Goal: Task Accomplishment & Management: Manage account settings

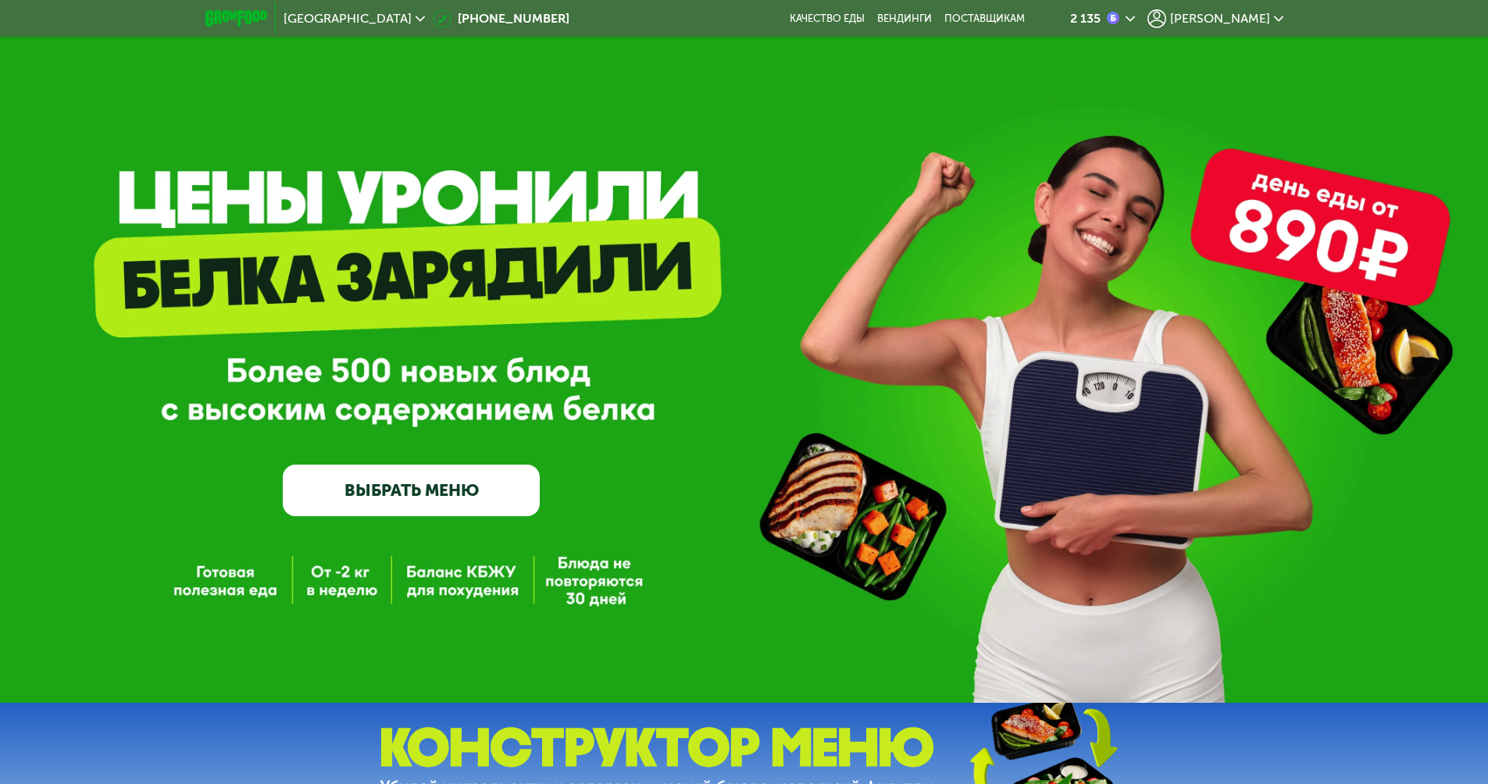
click at [1271, 16] on div "[PERSON_NAME]" at bounding box center [1216, 18] width 136 height 19
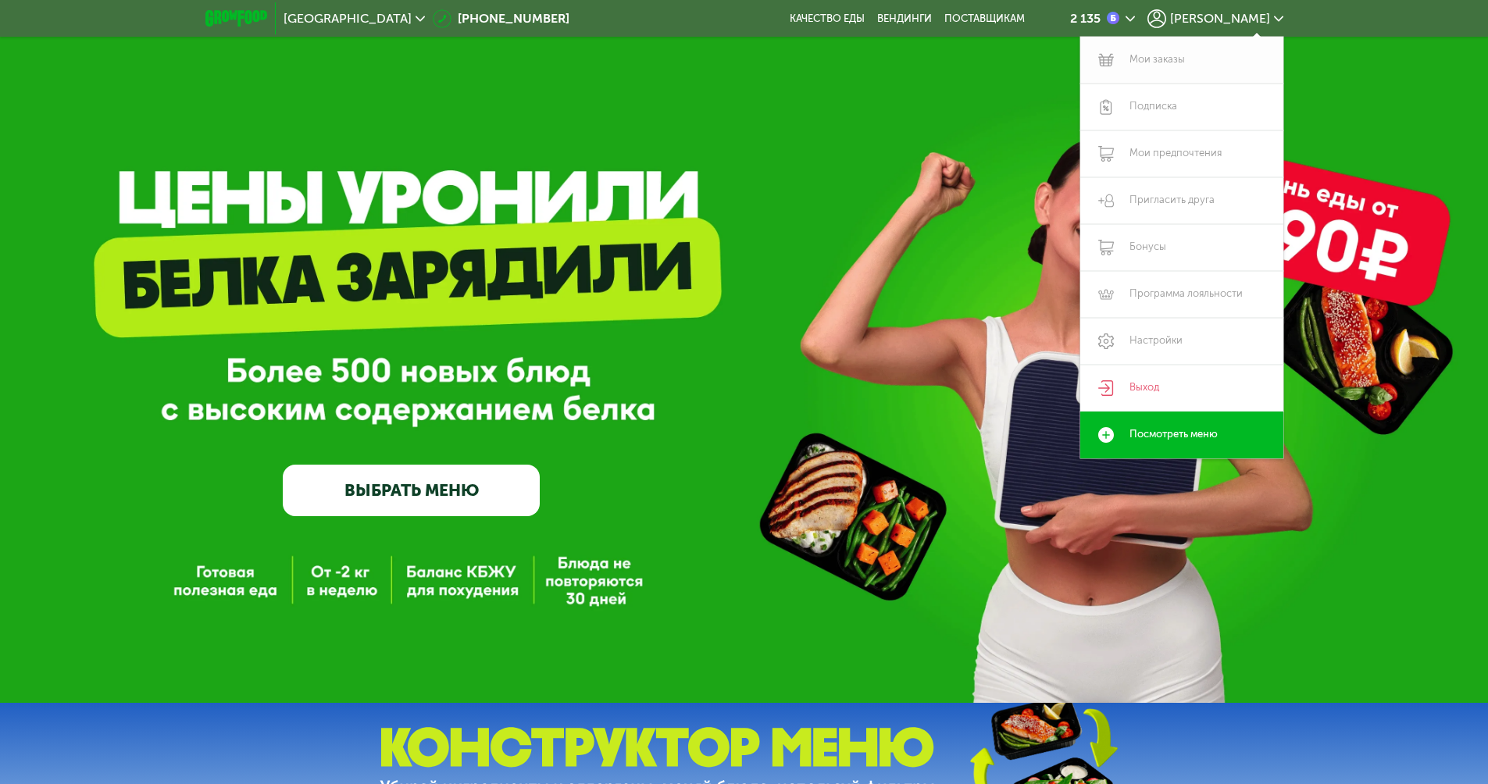
click at [1167, 58] on link "Мои заказы" at bounding box center [1181, 60] width 203 height 47
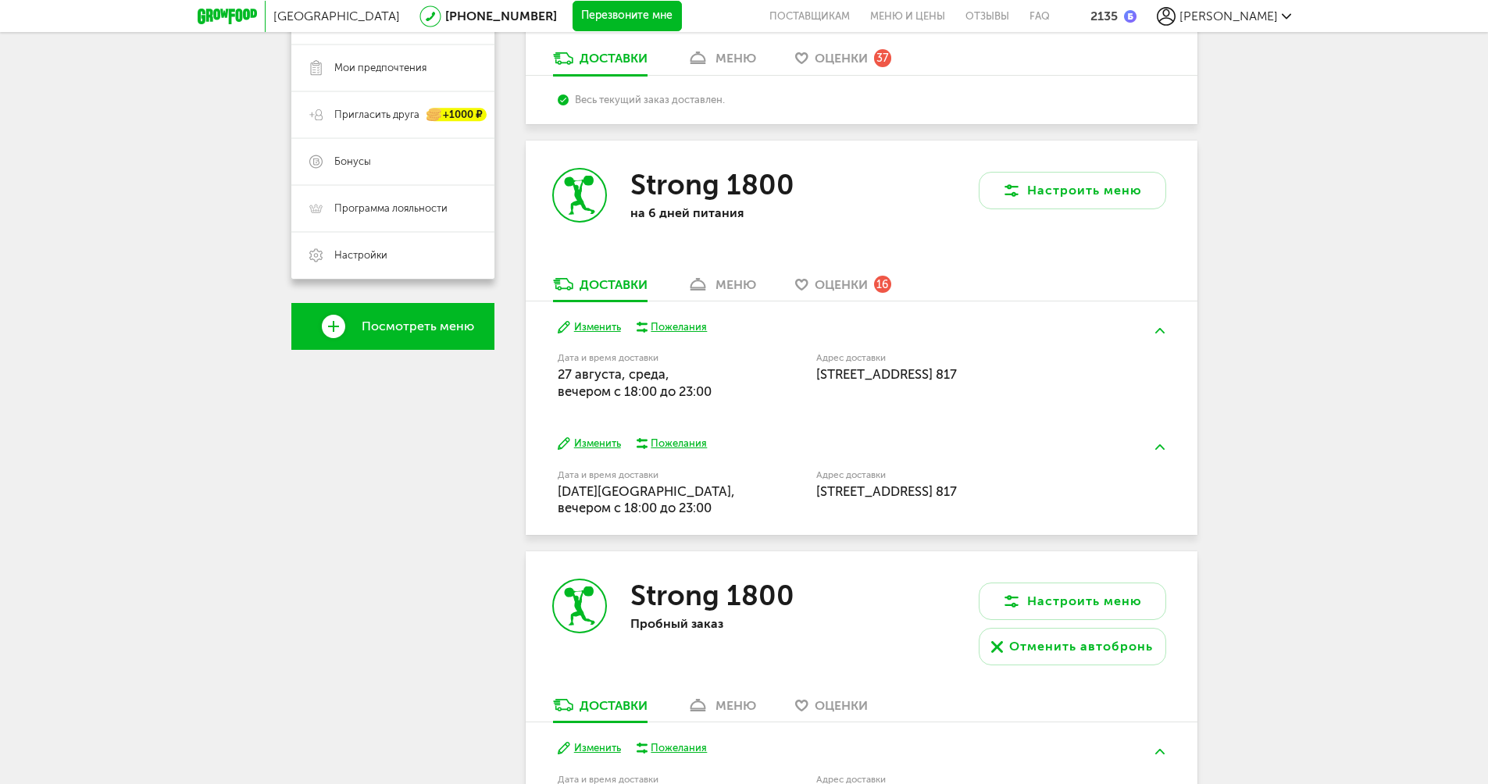
scroll to position [313, 0]
click at [720, 283] on div "меню" at bounding box center [736, 284] width 41 height 15
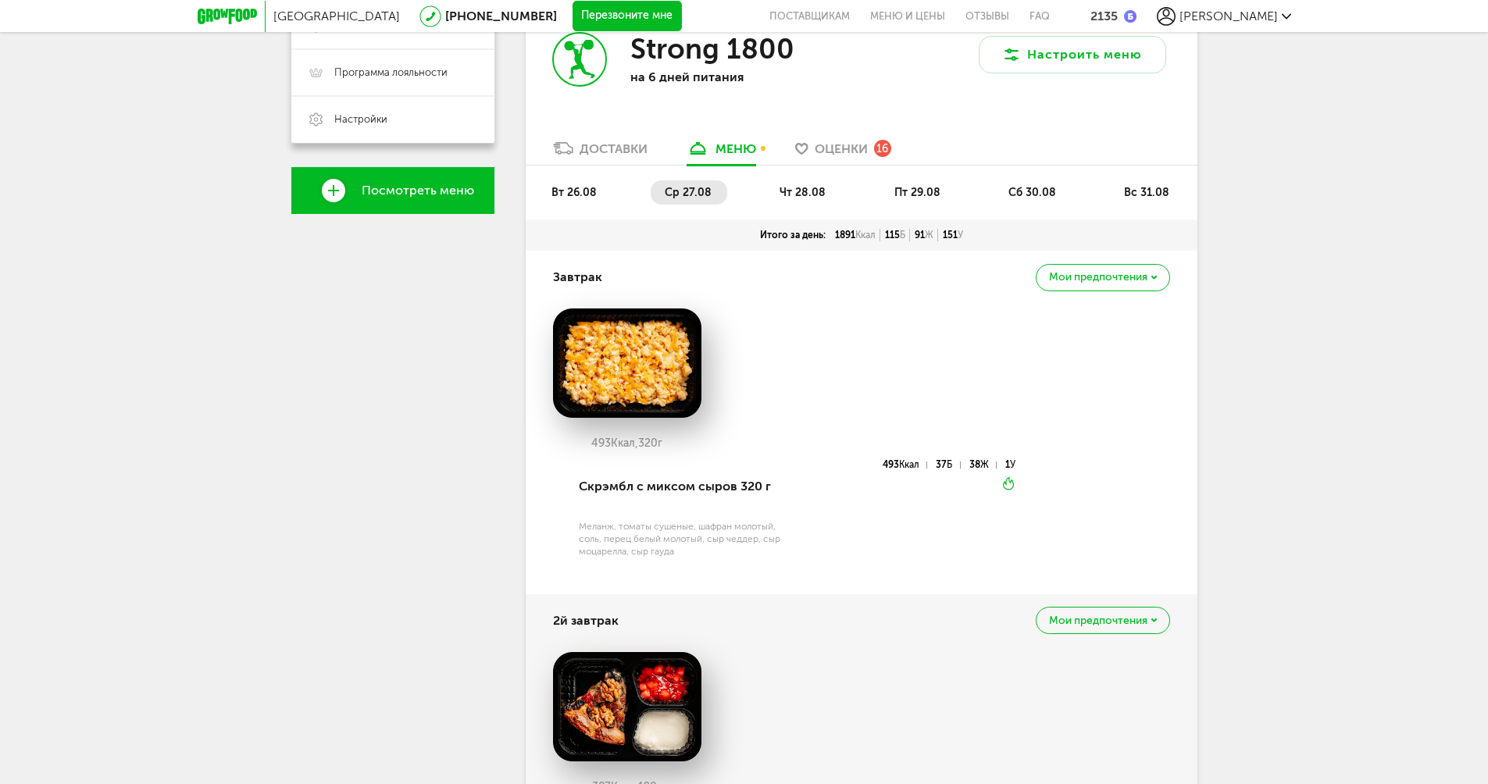
scroll to position [345, 0]
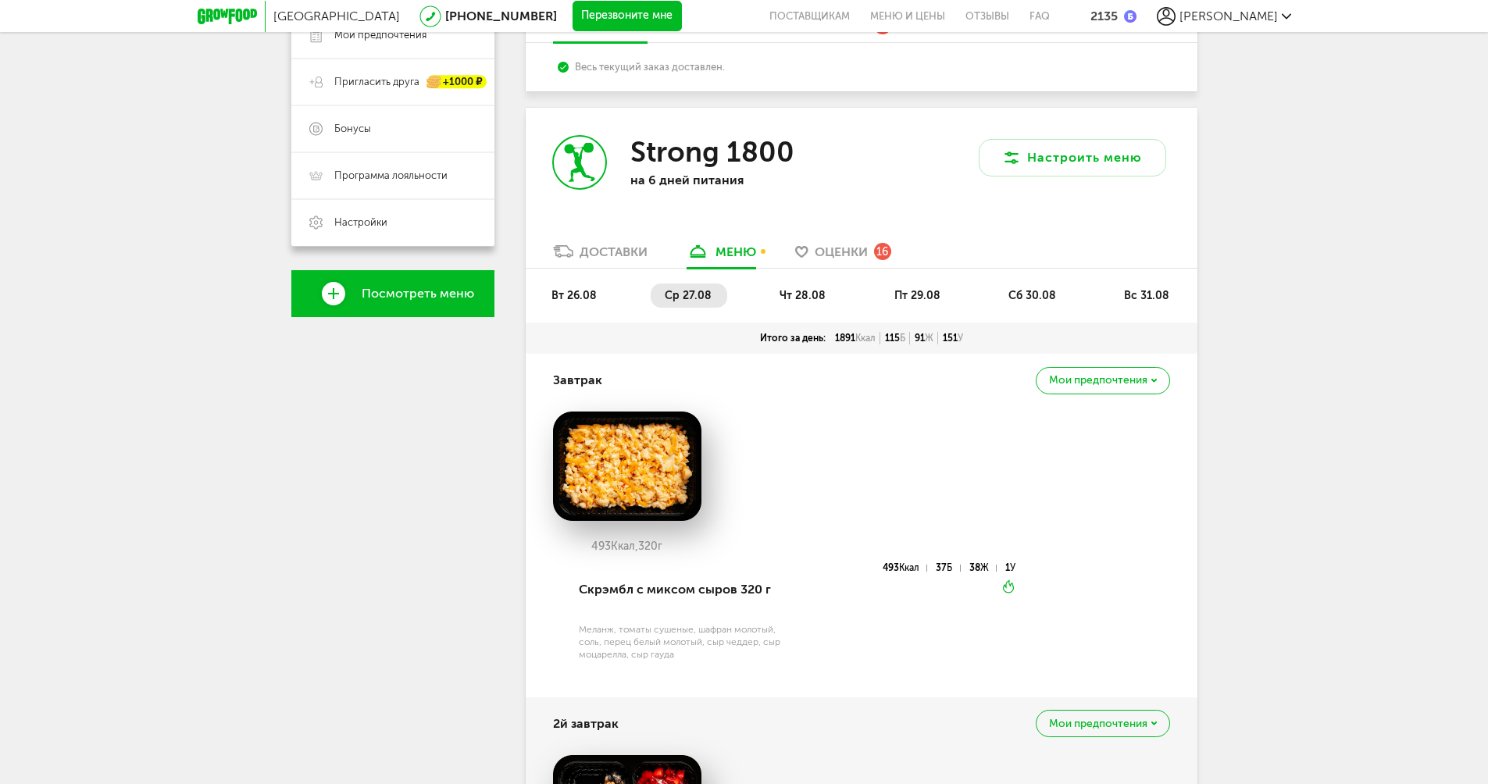
click at [614, 264] on link "Доставки" at bounding box center [600, 255] width 110 height 25
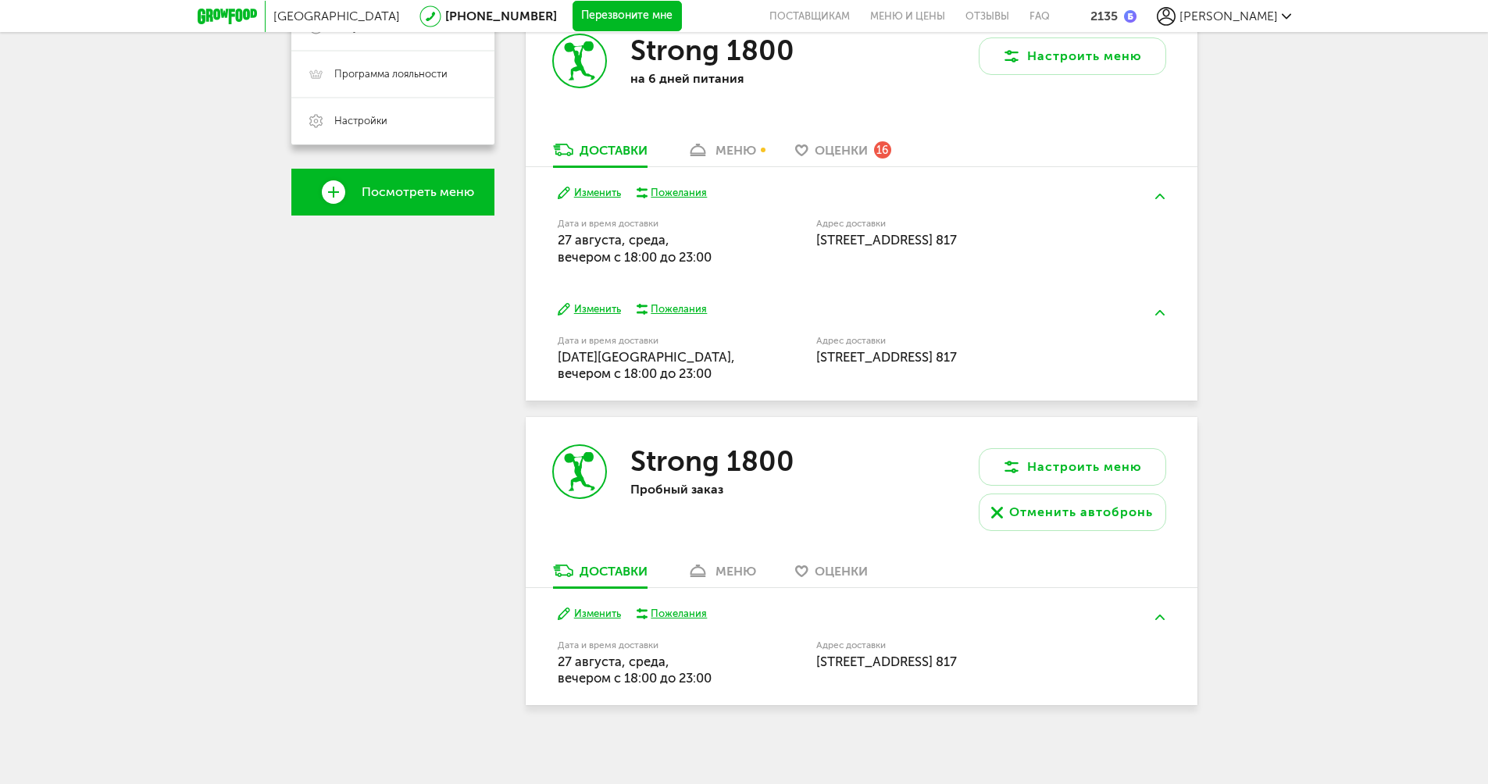
scroll to position [448, 0]
click at [1055, 462] on button "Настроить меню" at bounding box center [1073, 467] width 188 height 38
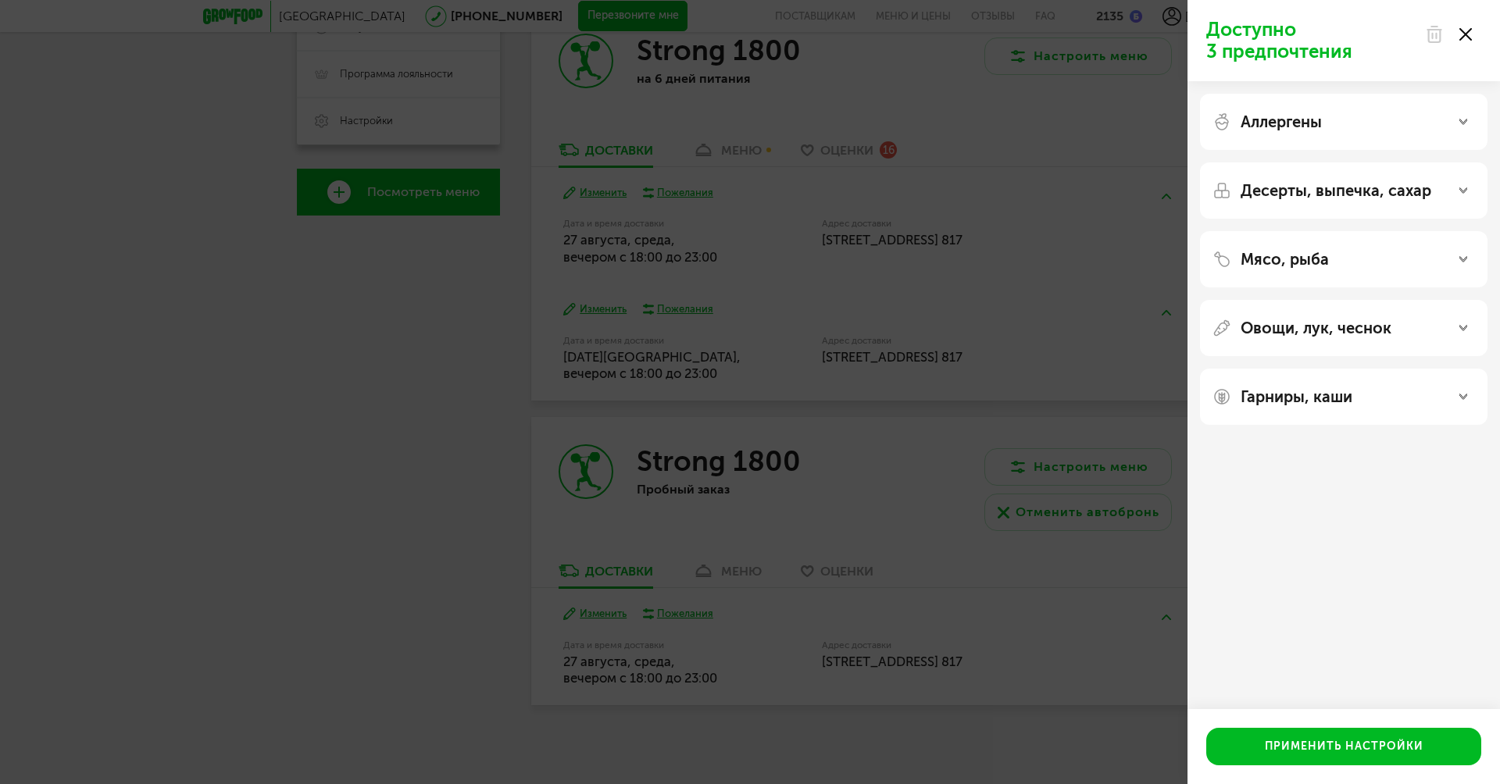
click at [1463, 31] on use at bounding box center [1465, 34] width 13 height 13
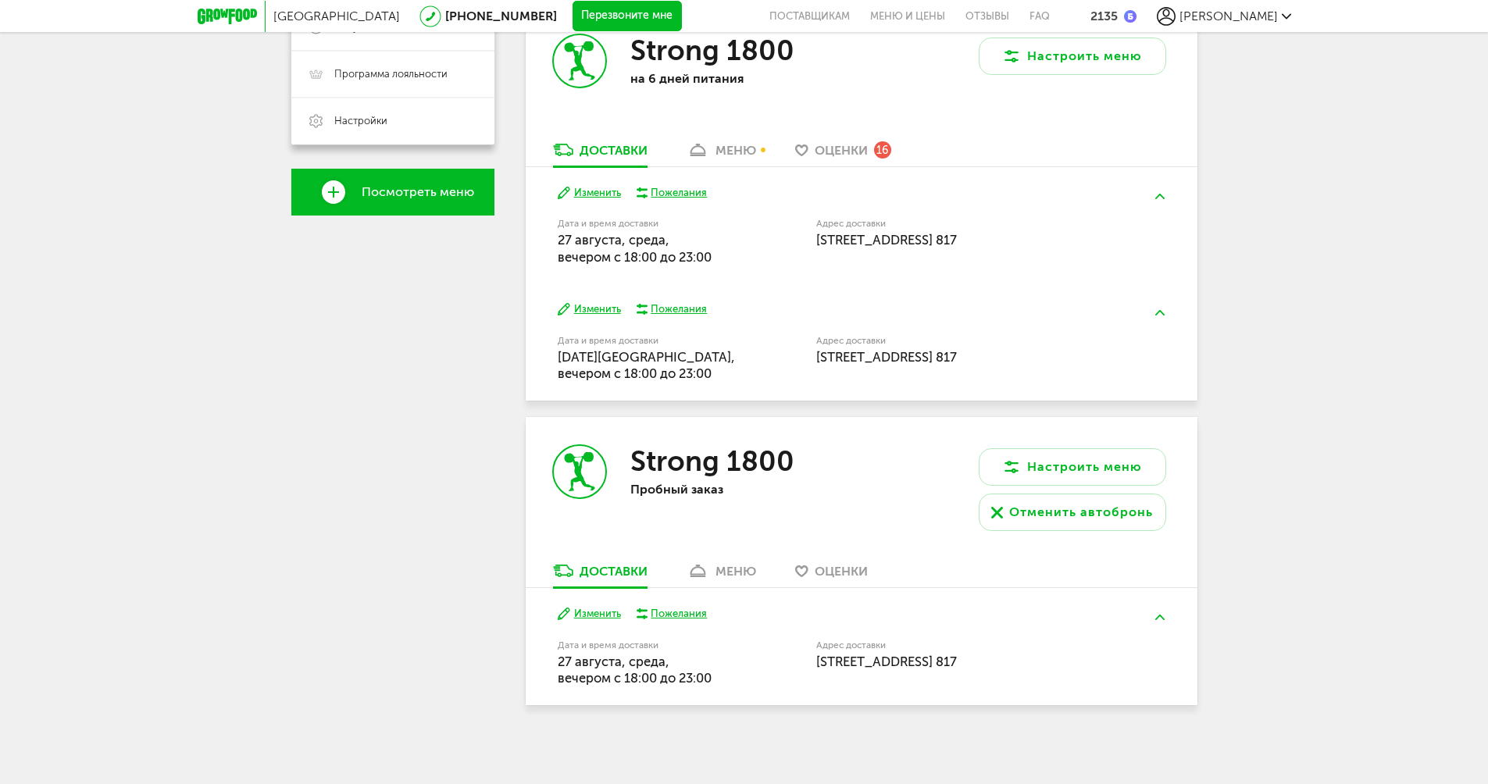
click at [725, 574] on div "меню" at bounding box center [736, 571] width 41 height 15
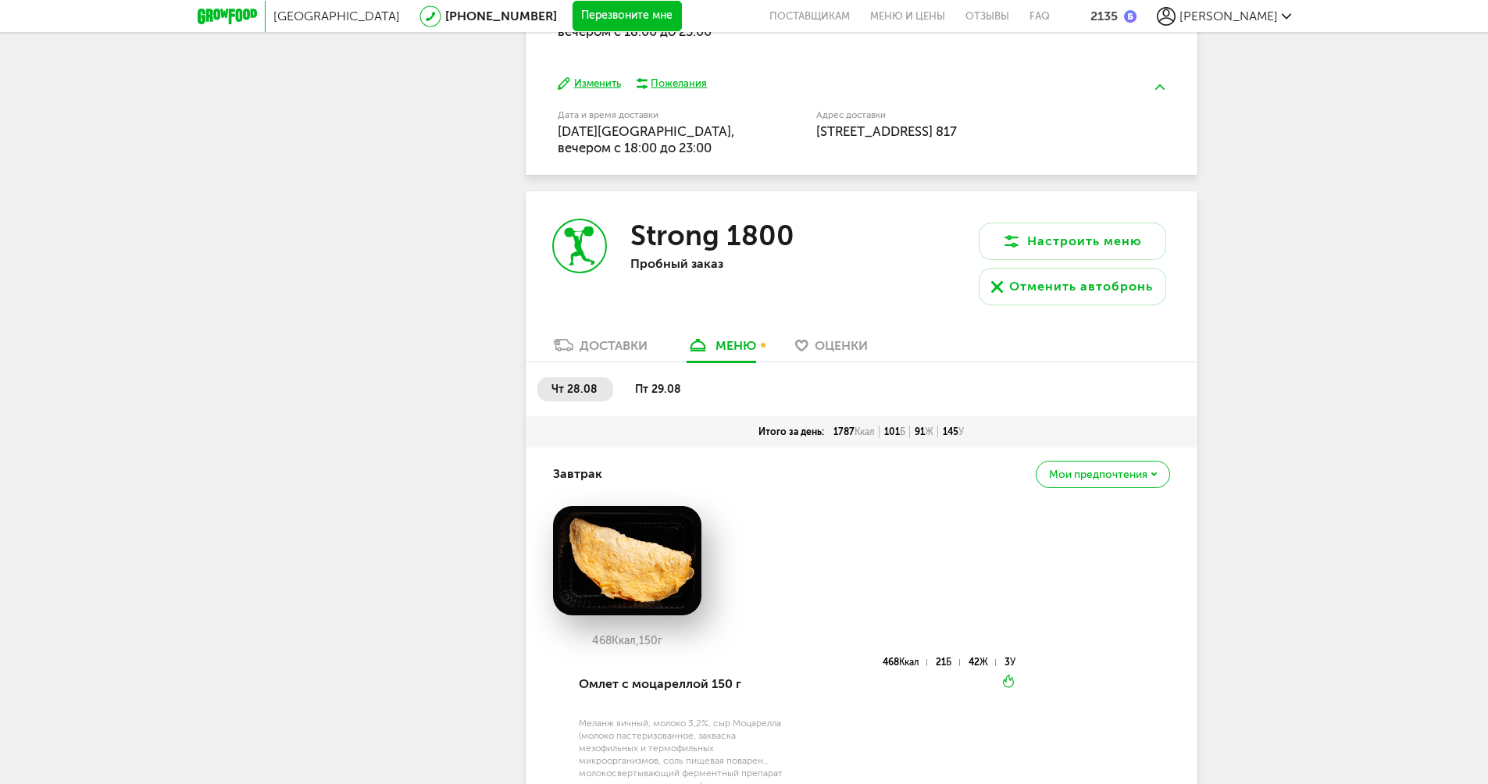
scroll to position [617, 0]
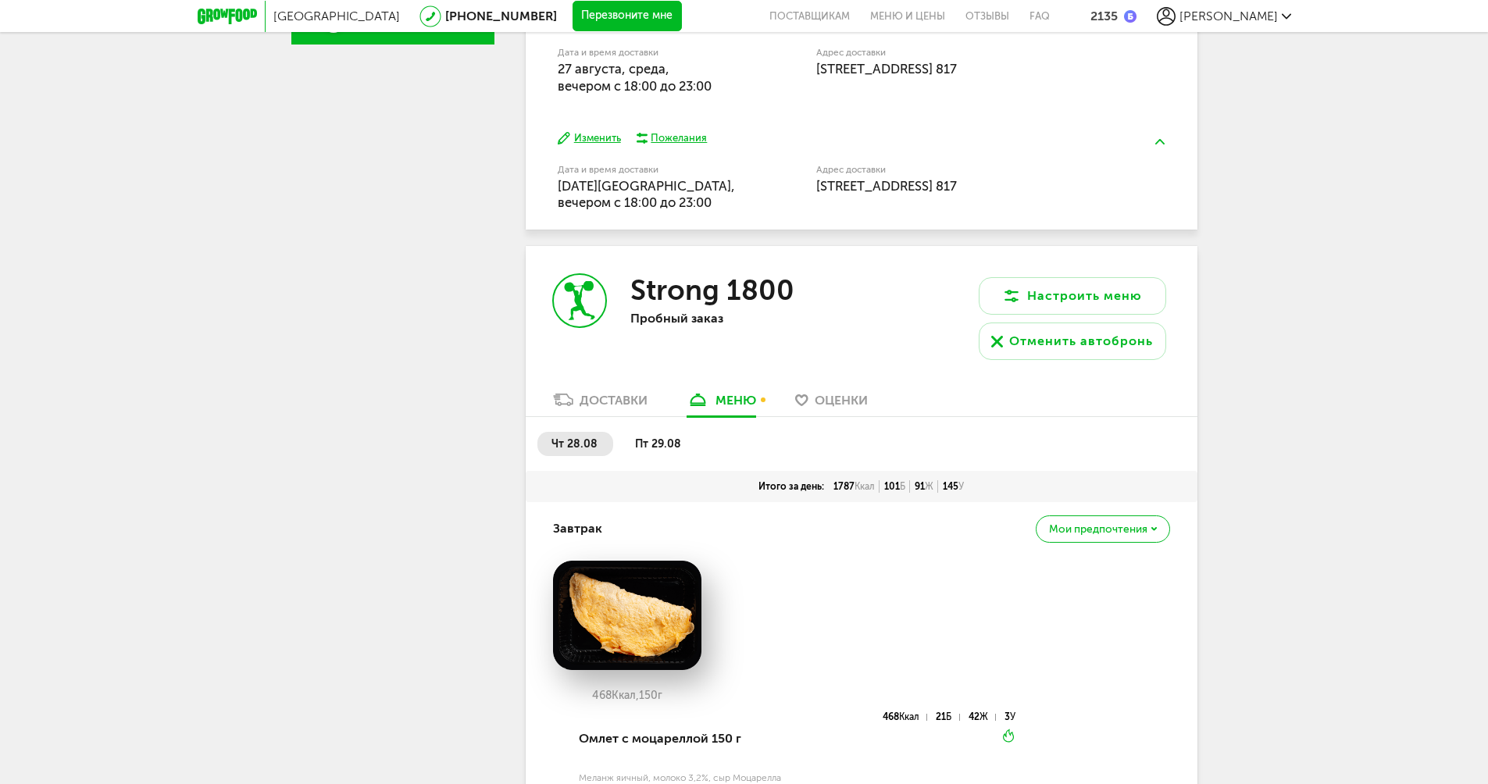
click at [605, 398] on div "Доставки" at bounding box center [614, 400] width 68 height 15
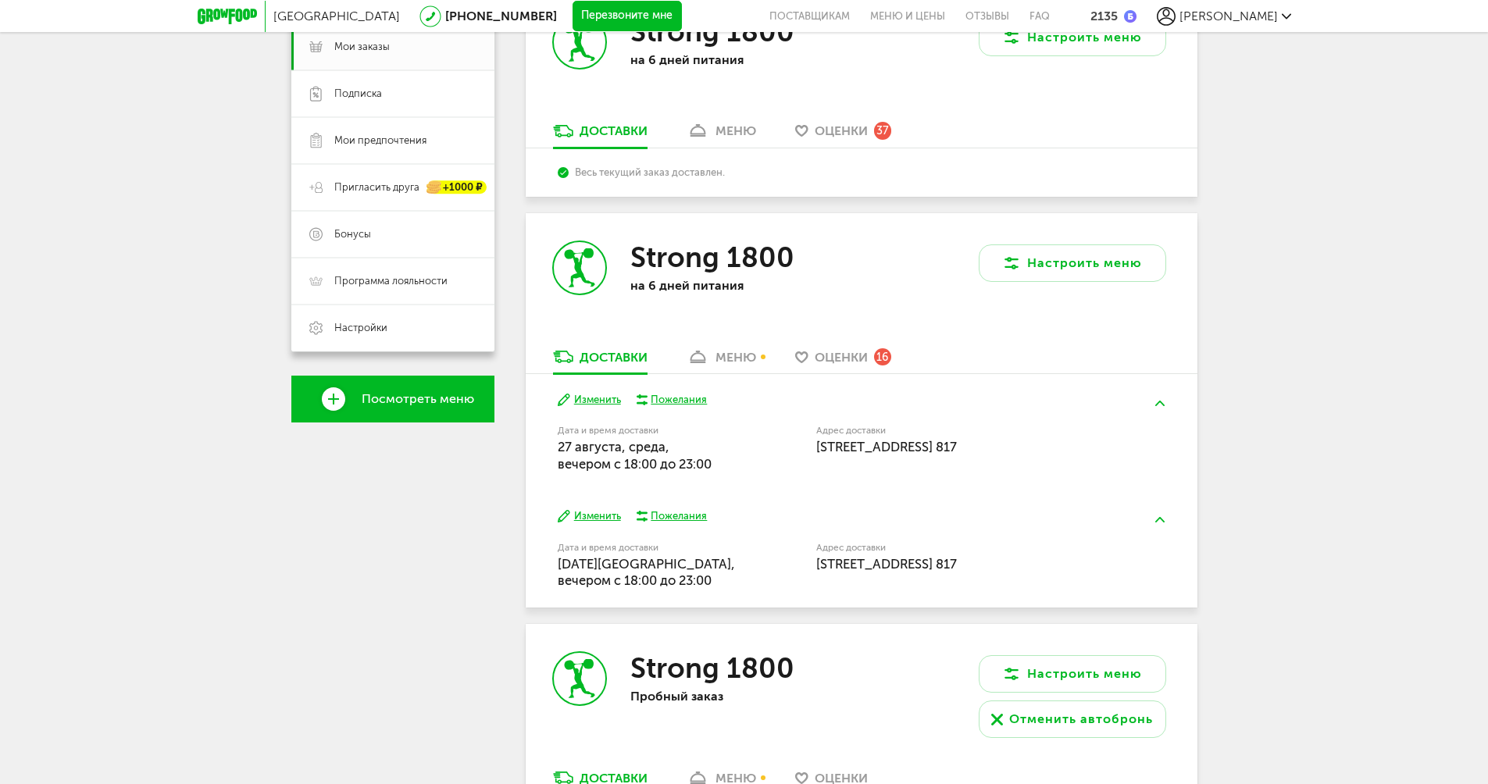
scroll to position [343, 0]
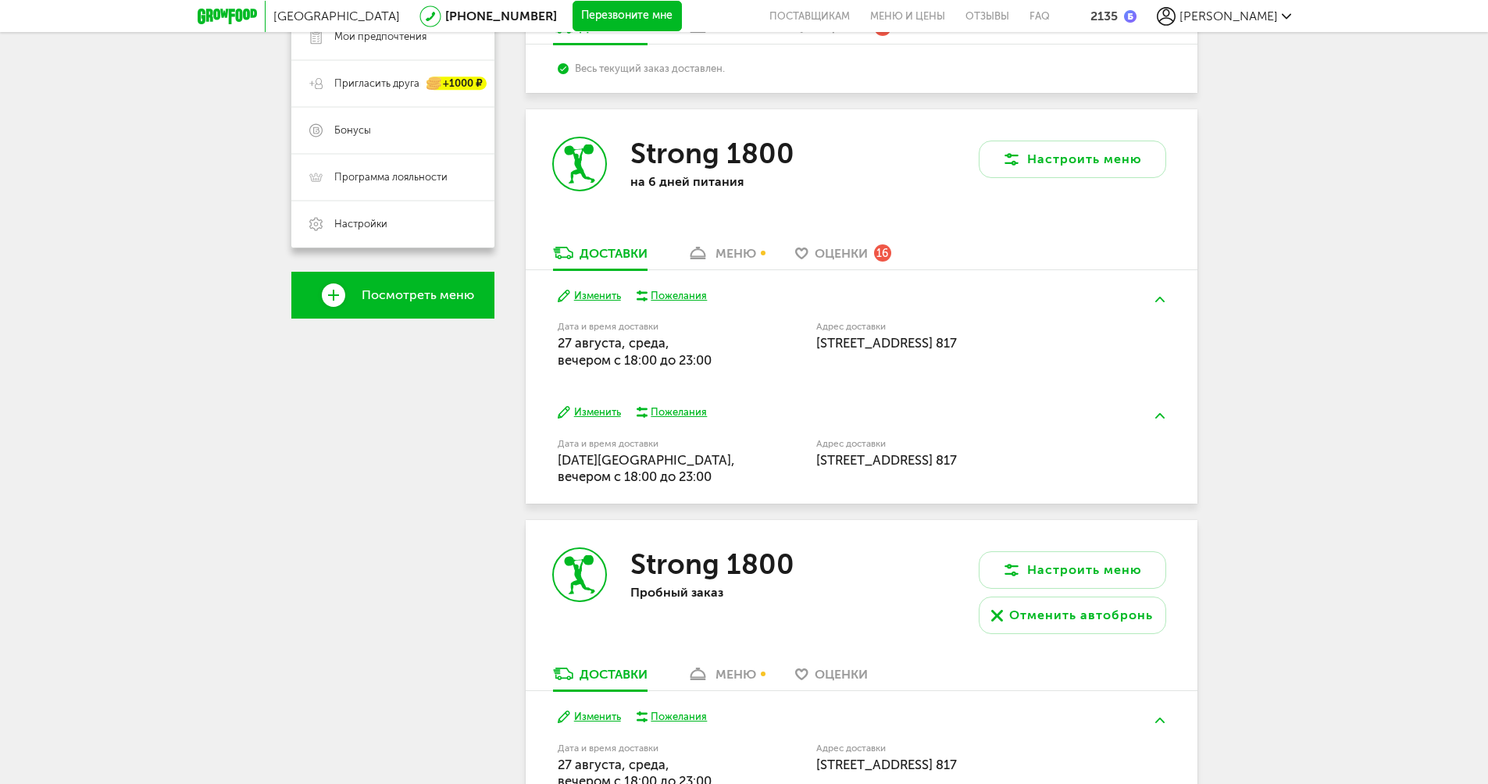
click at [592, 298] on button "Изменить" at bounding box center [589, 296] width 63 height 15
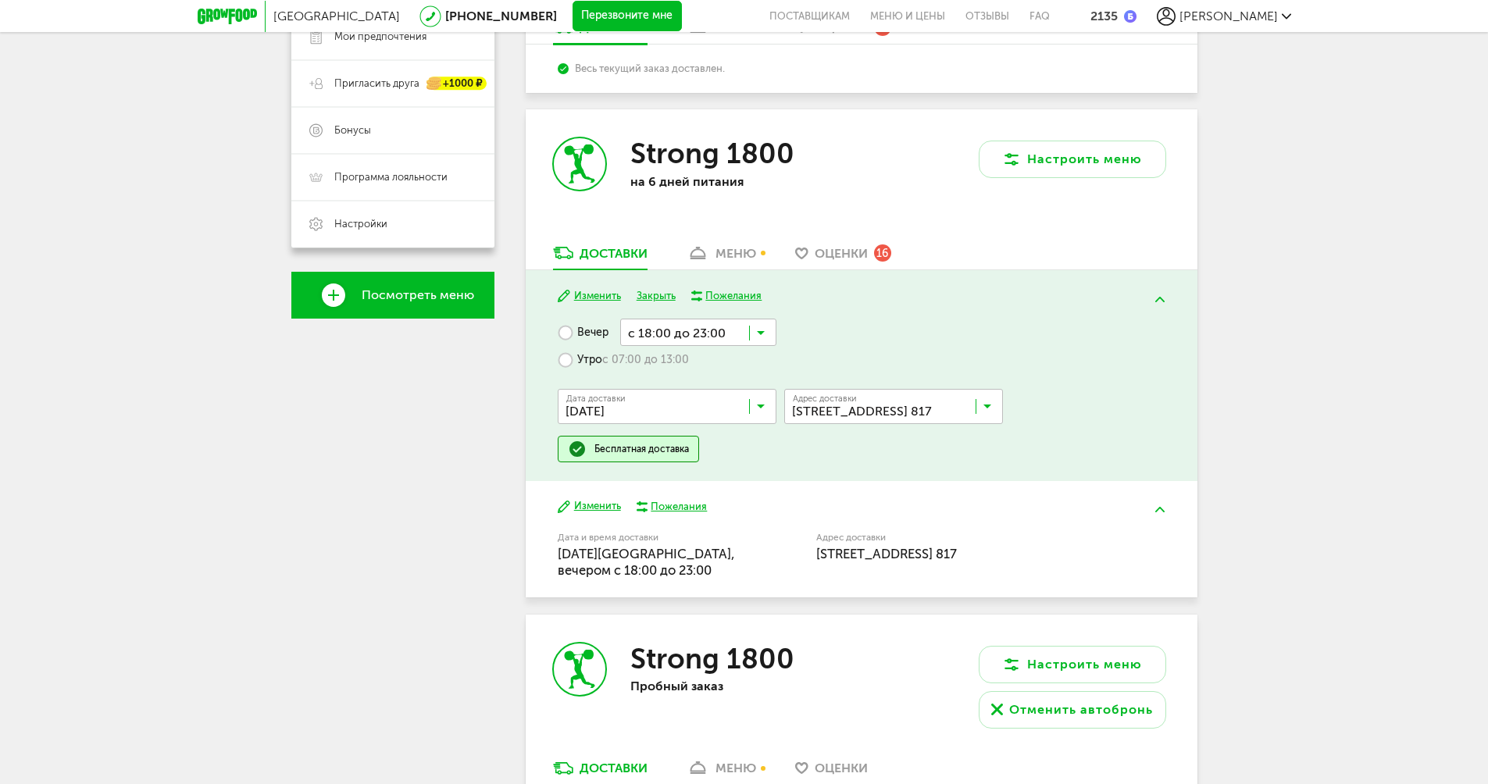
click at [586, 298] on button "Изменить" at bounding box center [589, 296] width 63 height 15
click at [591, 508] on button "Изменить" at bounding box center [589, 506] width 63 height 15
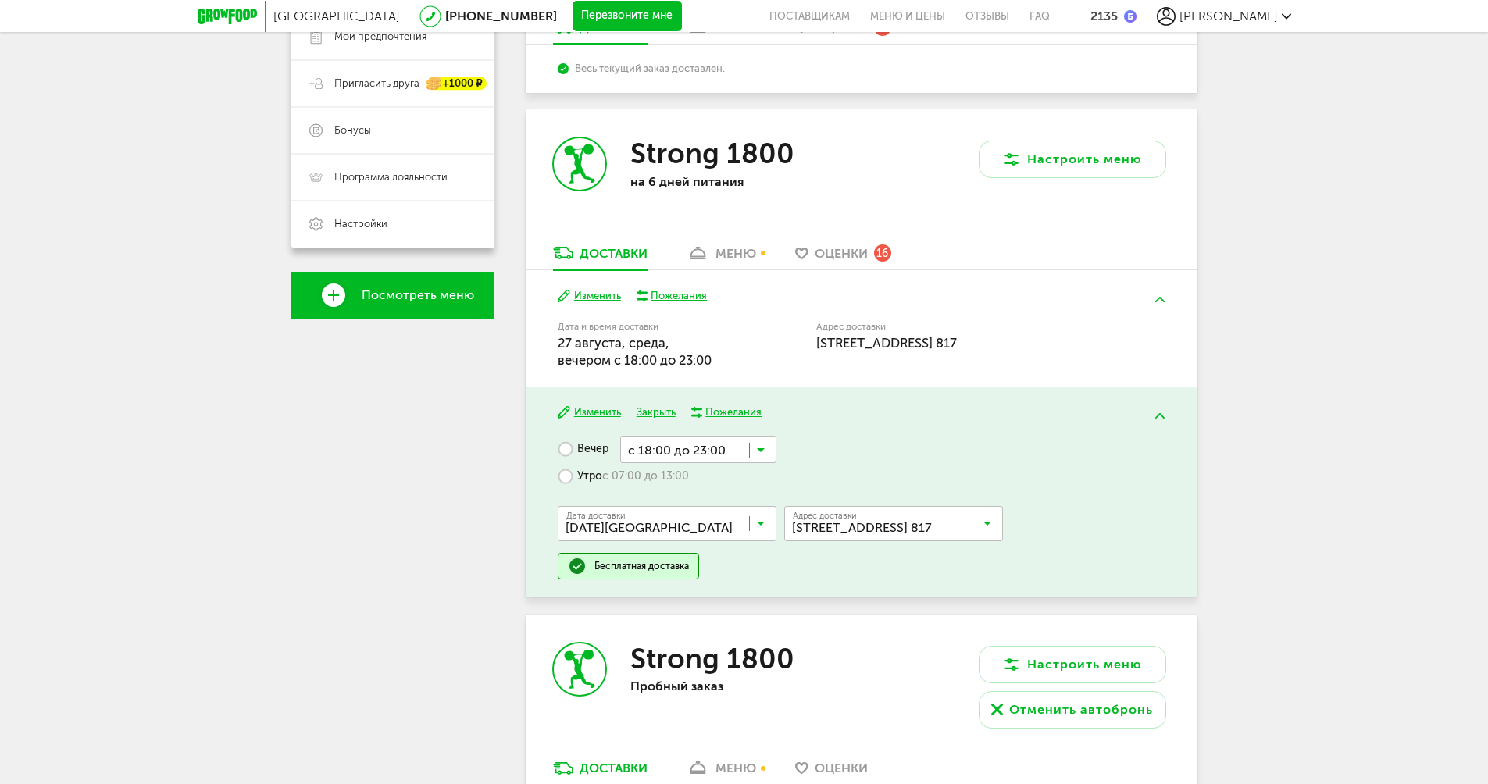
click at [584, 409] on button "Изменить" at bounding box center [589, 412] width 63 height 15
click at [655, 412] on button "Закрыть" at bounding box center [656, 412] width 39 height 15
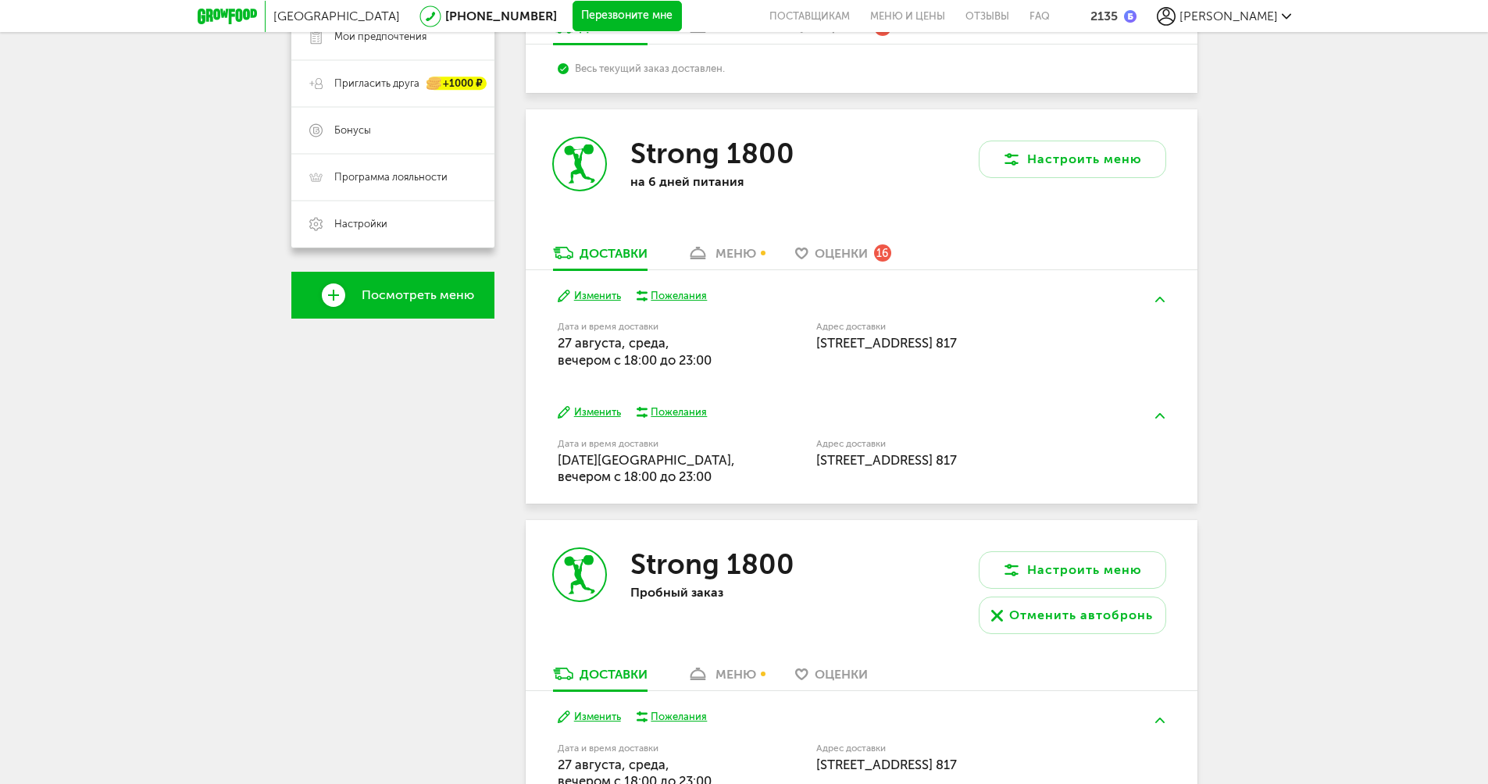
click at [740, 256] on div "меню" at bounding box center [736, 253] width 41 height 15
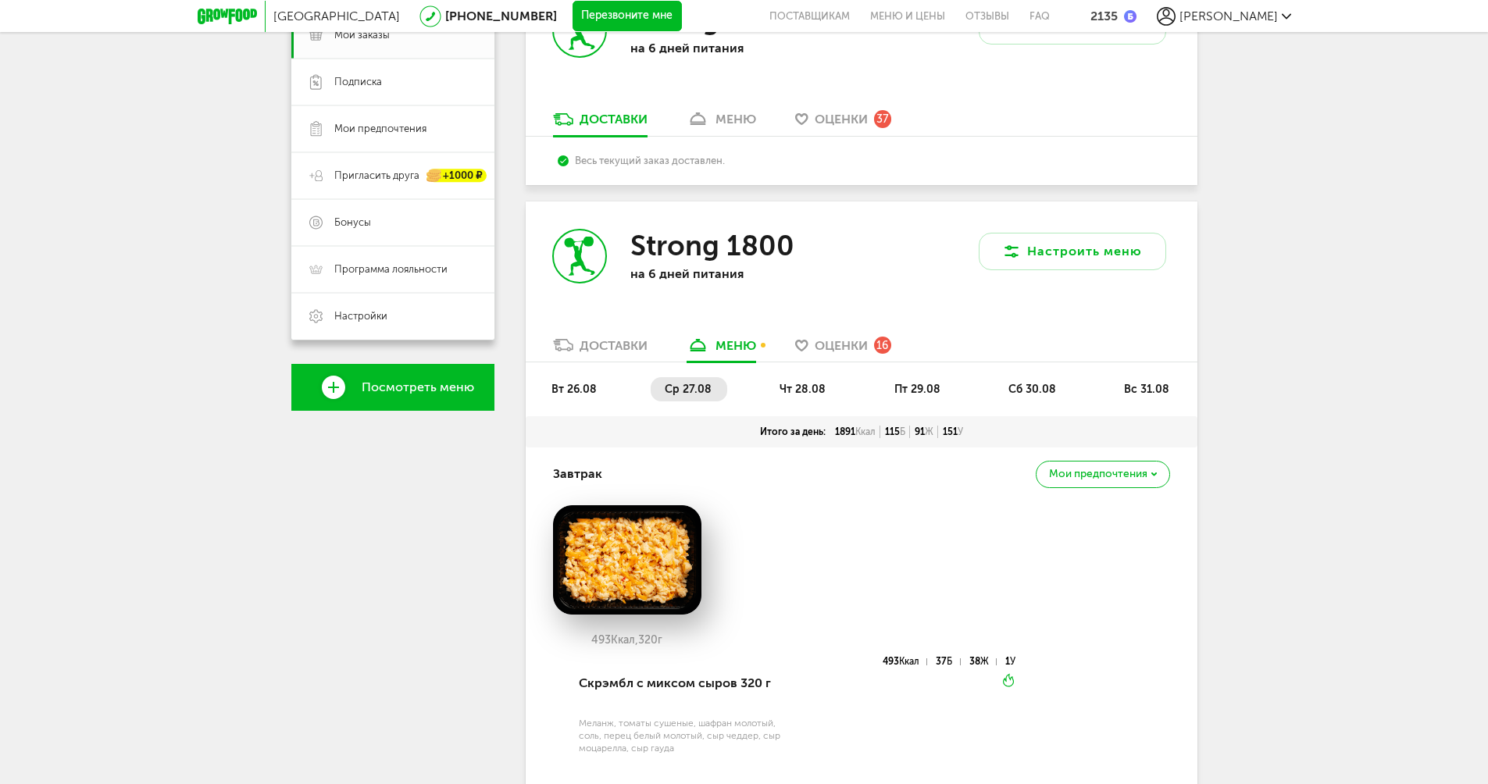
scroll to position [195, 0]
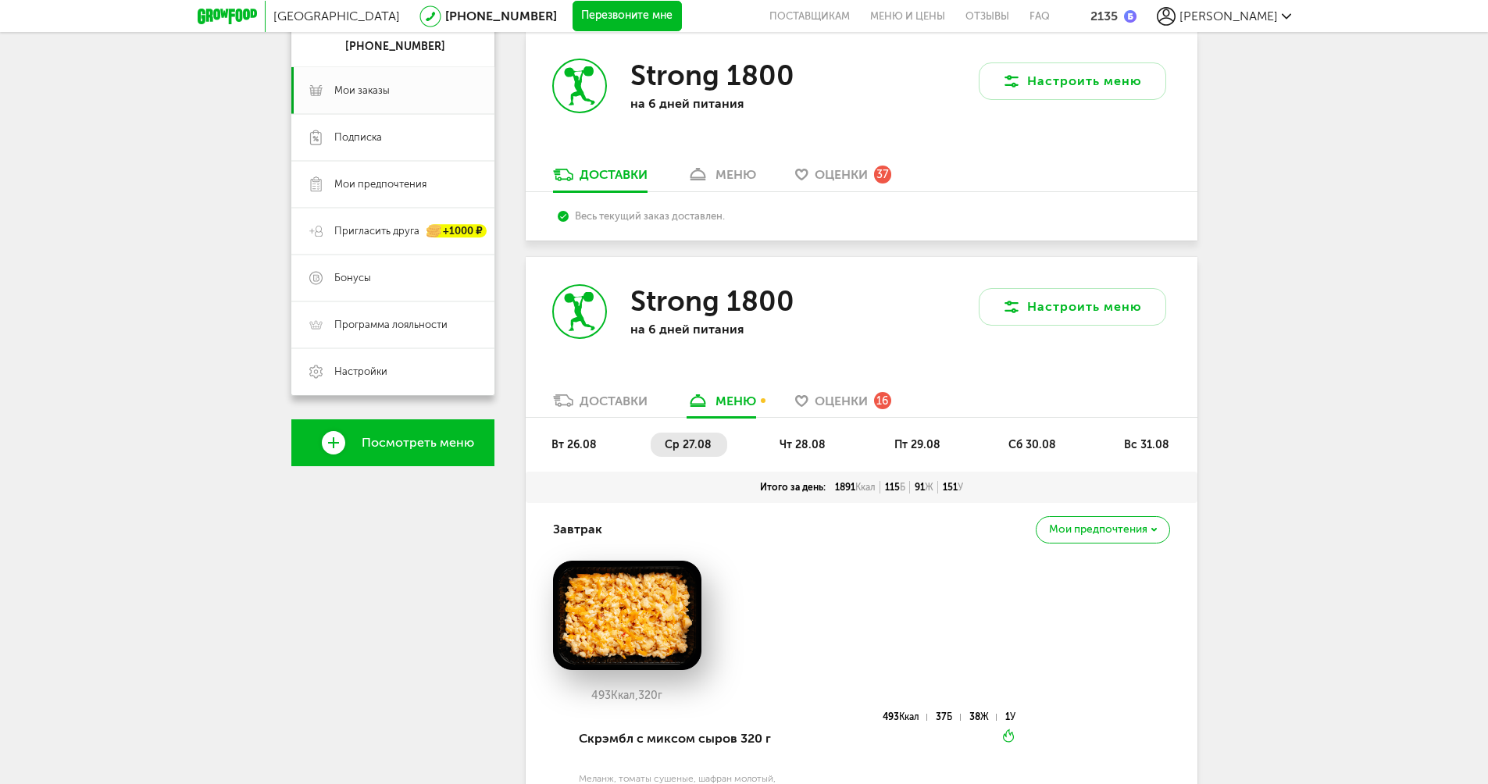
click at [594, 402] on div "Доставки" at bounding box center [614, 401] width 68 height 15
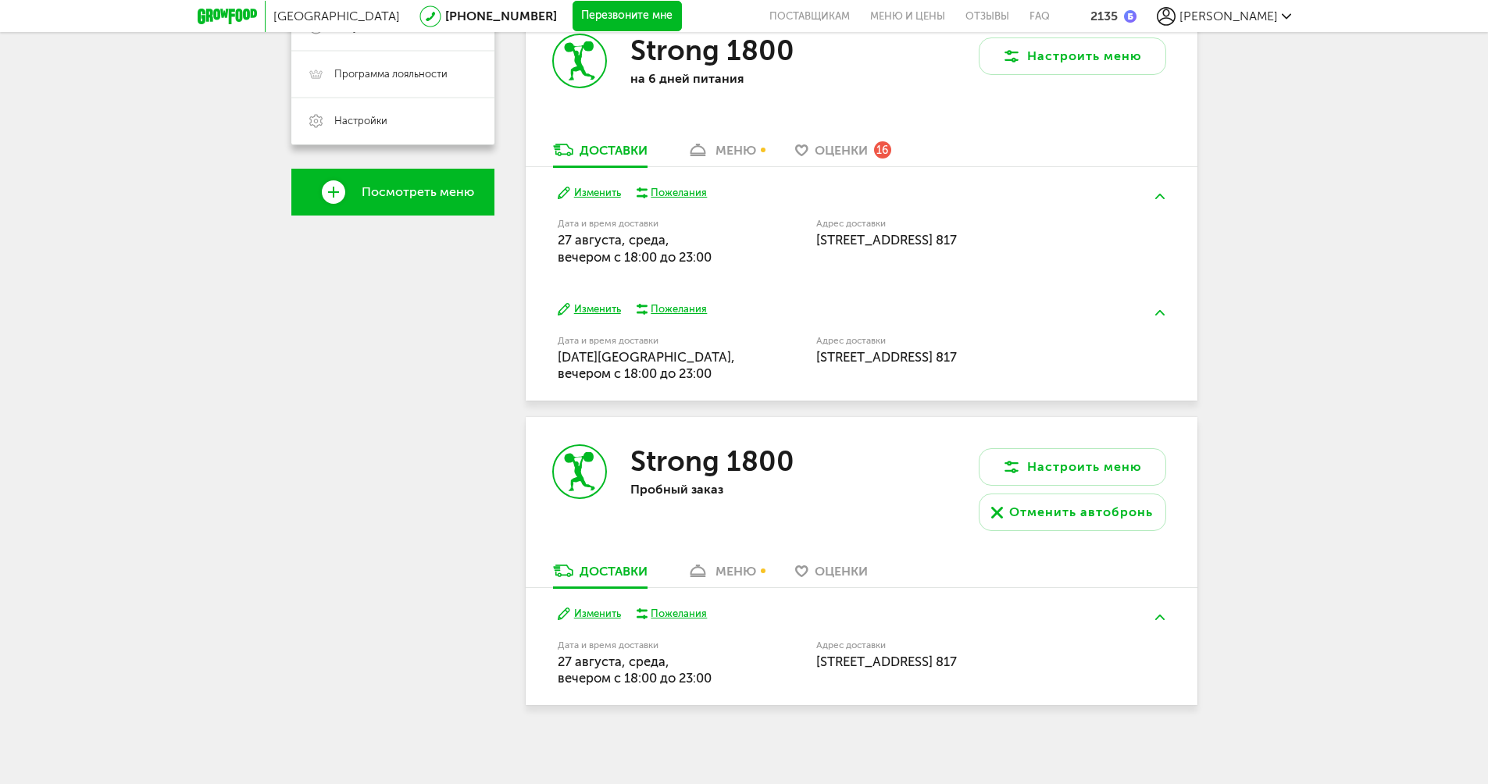
scroll to position [239, 0]
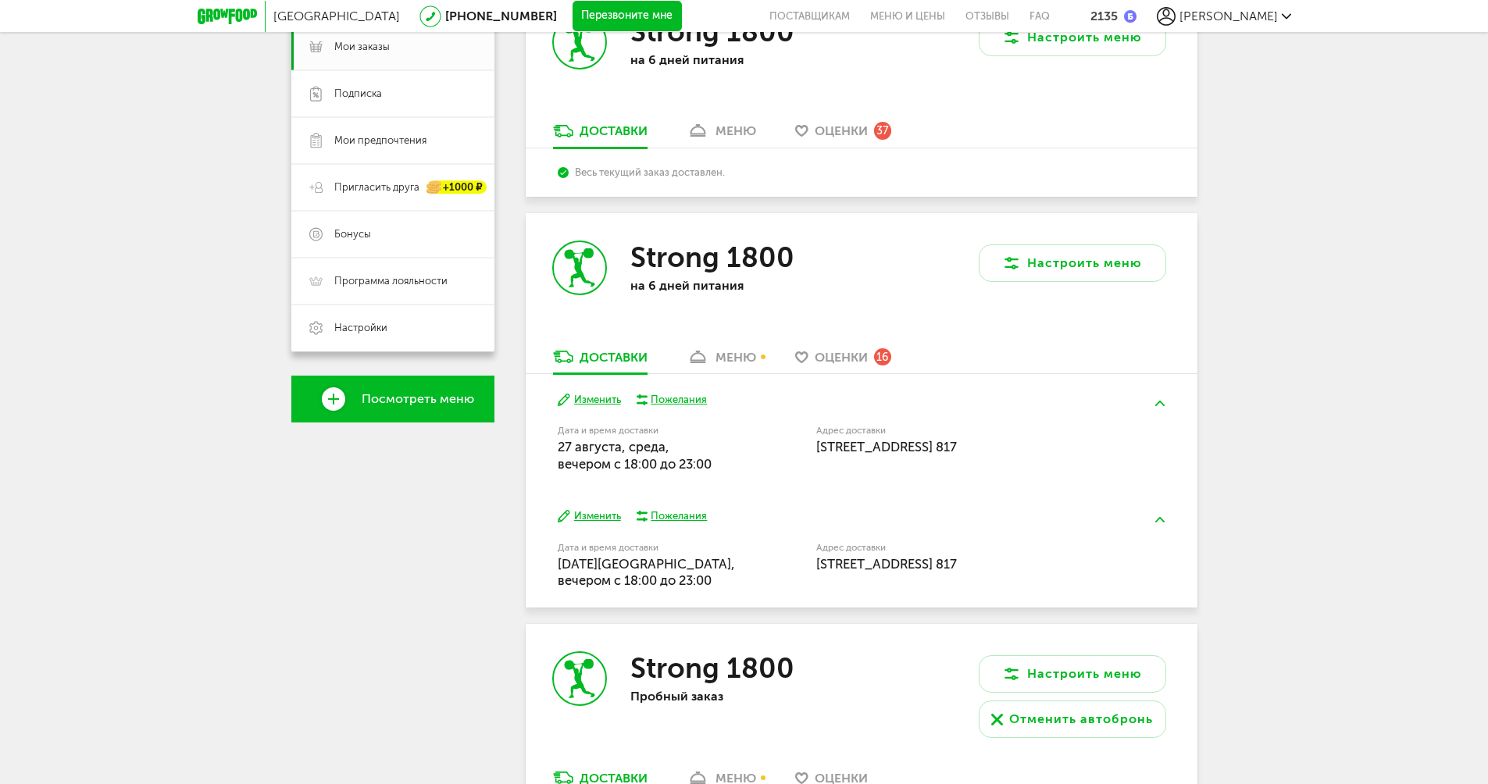
click at [1152, 524] on button at bounding box center [1160, 520] width 41 height 37
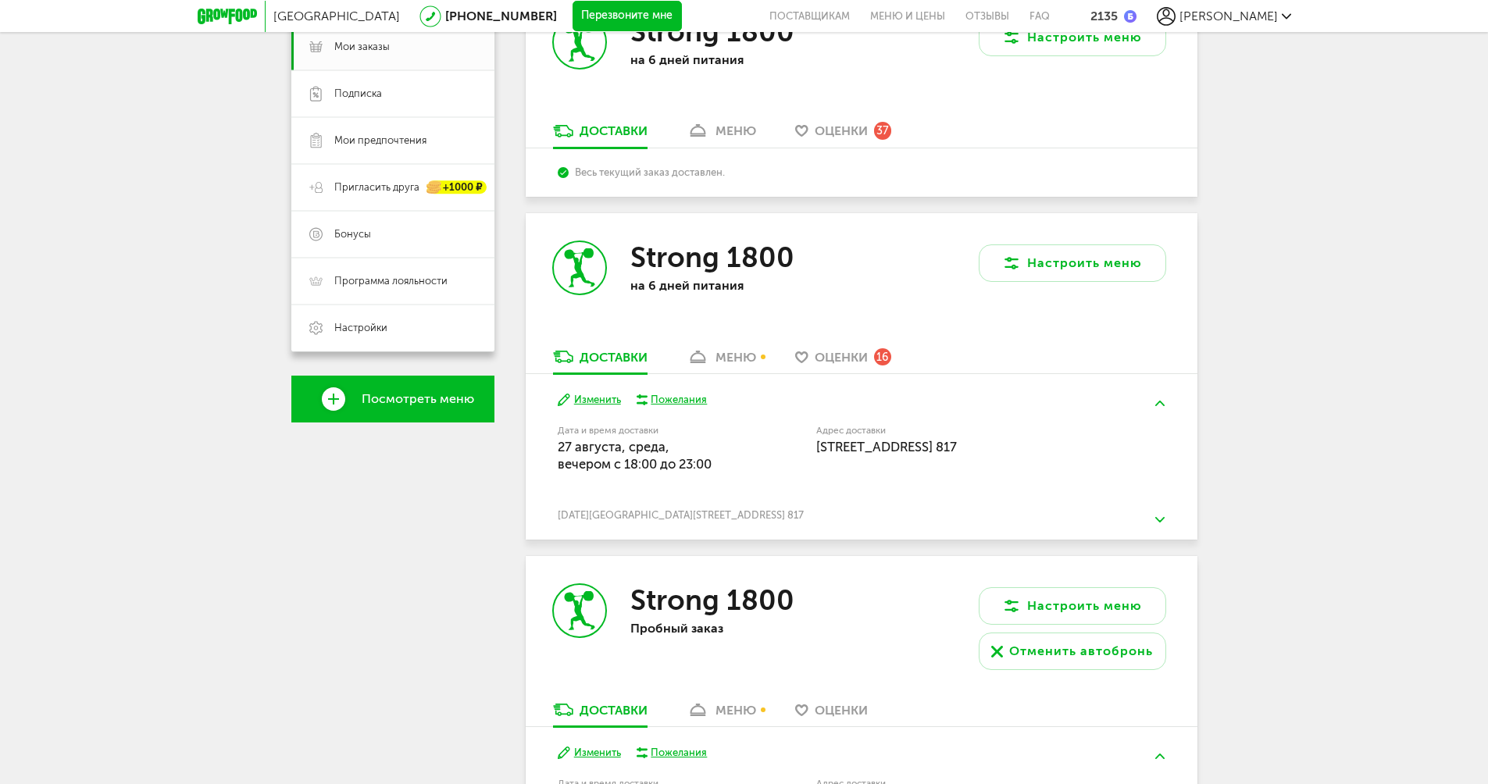
click at [1159, 517] on button at bounding box center [1160, 520] width 41 height 37
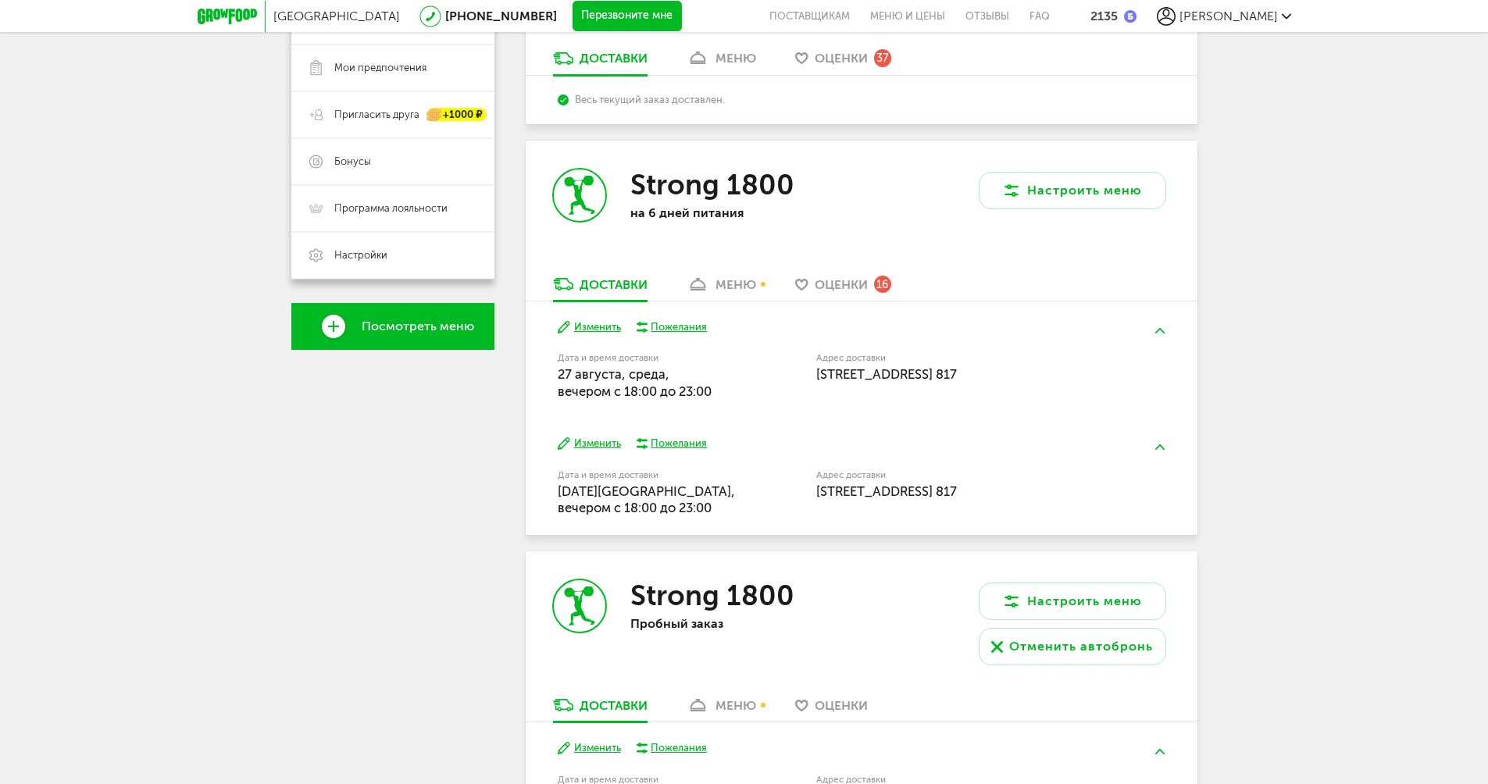
scroll to position [313, 0]
click at [674, 445] on div "Пожелания" at bounding box center [679, 443] width 56 height 14
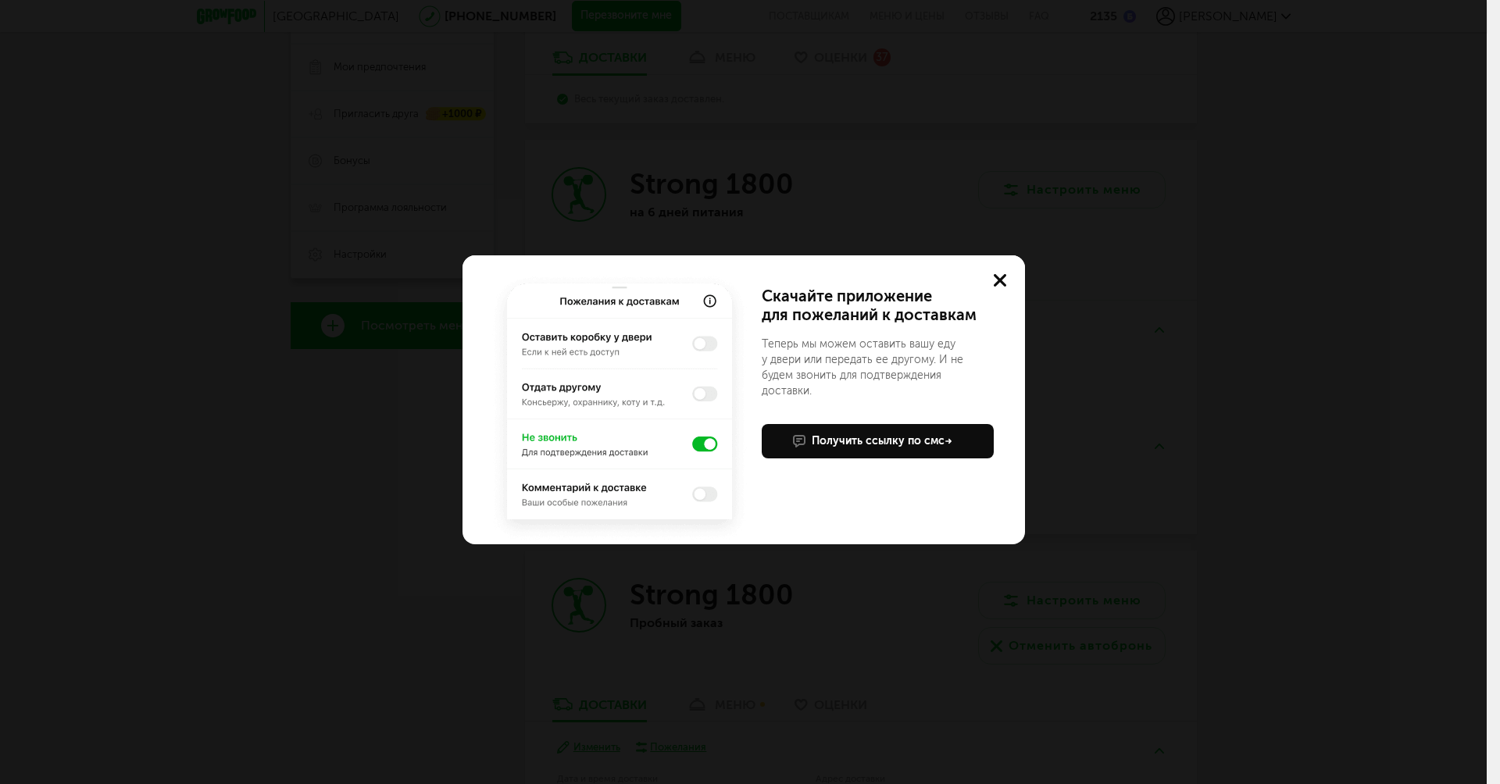
click at [998, 276] on icon at bounding box center [1000, 280] width 13 height 13
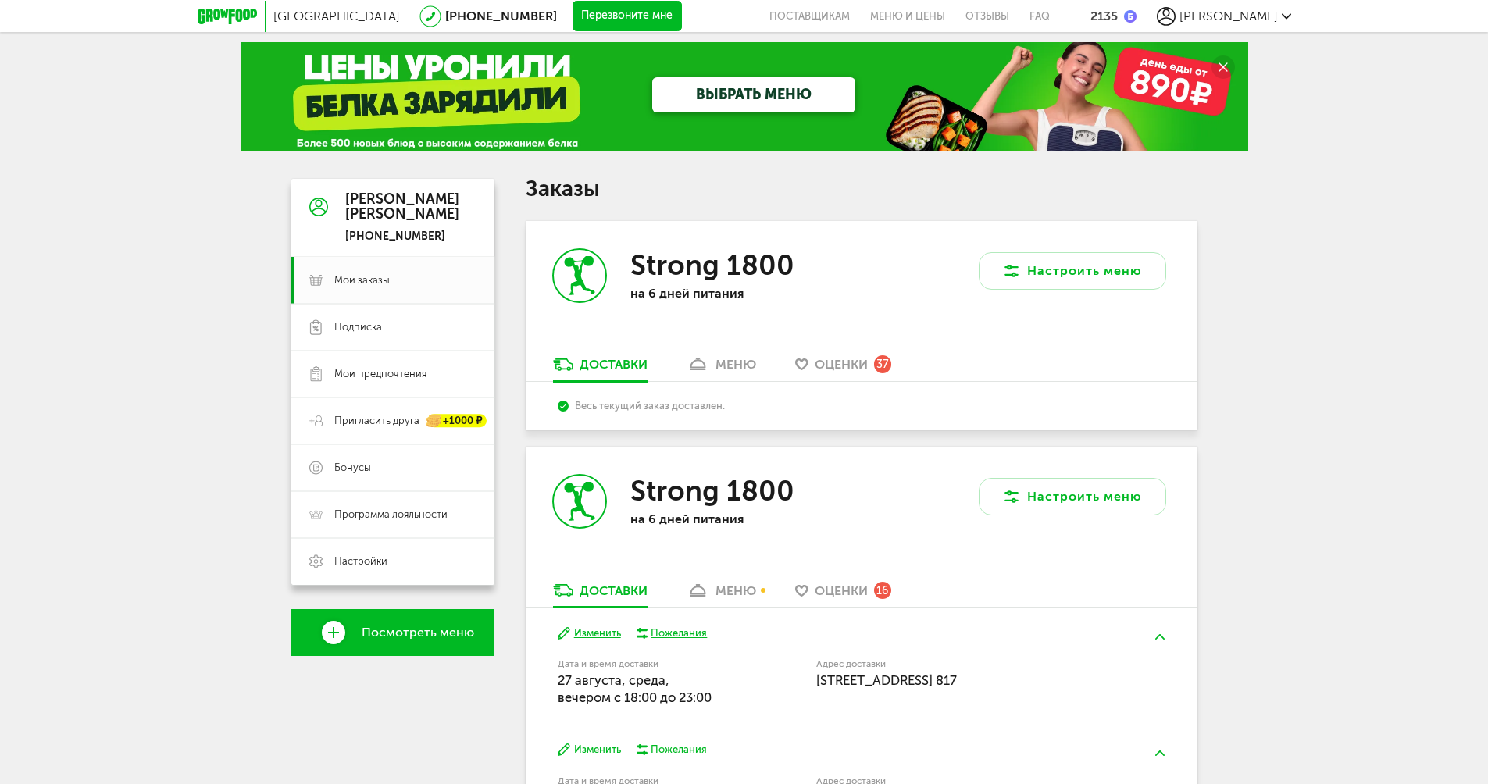
scroll to position [0, 0]
